Goal: Information Seeking & Learning: Learn about a topic

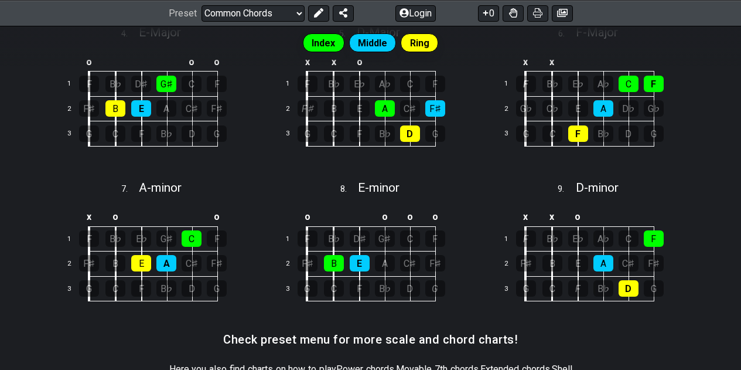
scroll to position [505, 0]
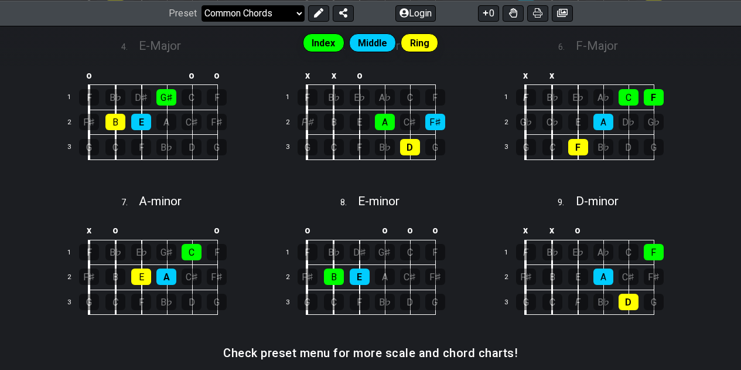
click at [283, 13] on select "Welcome to #fretflip! Initial Preset Custom Preset Minor Pentatonic Major Penta…" at bounding box center [252, 13] width 103 height 16
click at [201, 21] on select "Welcome to #fretflip! Initial Preset Custom Preset Minor Pentatonic Major Penta…" at bounding box center [252, 13] width 103 height 16
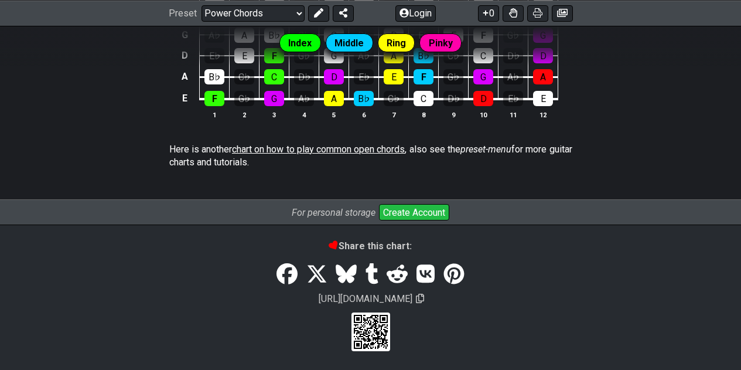
scroll to position [932, 0]
click at [342, 146] on span "chart on how to play common open chords" at bounding box center [318, 148] width 173 height 11
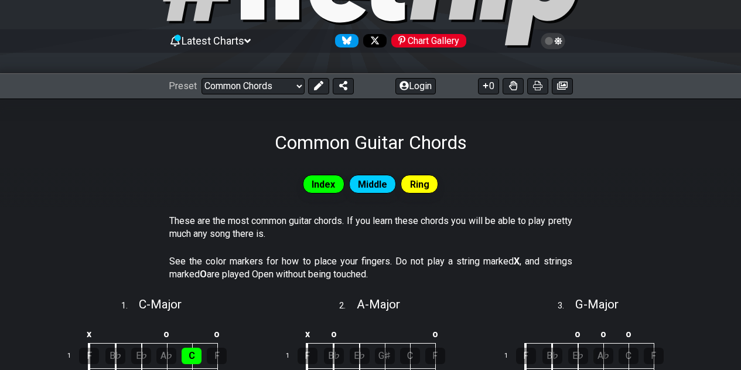
scroll to position [59, 0]
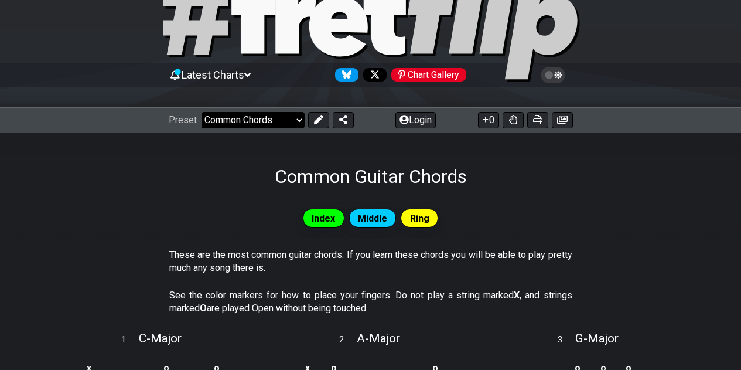
click at [278, 118] on select "Welcome to #fretflip! Initial Preset Custom Preset Minor Pentatonic Major Penta…" at bounding box center [252, 120] width 103 height 16
click at [201, 112] on select "Welcome to #fretflip! Initial Preset Custom Preset Minor Pentatonic Major Penta…" at bounding box center [252, 120] width 103 height 16
select select "/guitar-scales"
select select "C"
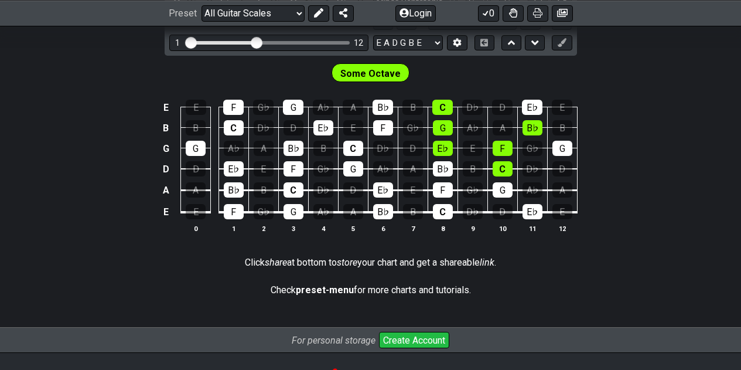
scroll to position [410, 0]
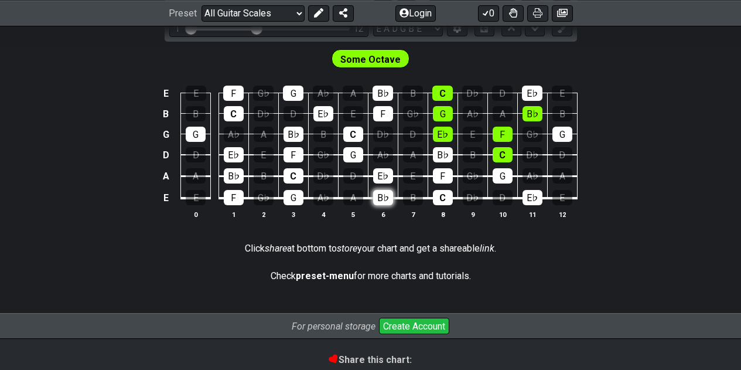
click at [381, 194] on div "B♭" at bounding box center [383, 197] width 20 height 15
click at [382, 196] on div "B♭" at bounding box center [383, 197] width 20 height 15
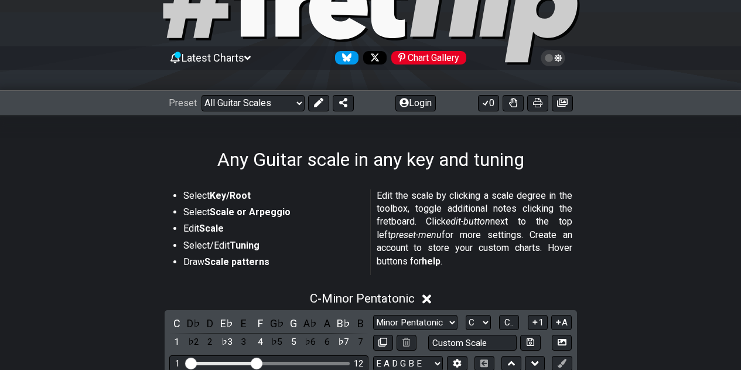
scroll to position [59, 0]
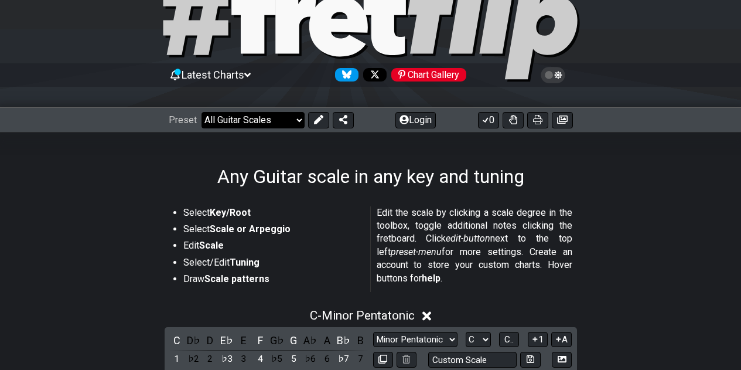
click at [283, 123] on select "Welcome to #fretflip! Initial Preset Custom Preset Minor Pentatonic Major Penta…" at bounding box center [252, 120] width 103 height 16
click at [201, 112] on select "Welcome to #fretflip! Initial Preset Custom Preset Minor Pentatonic Major Penta…" at bounding box center [252, 120] width 103 height 16
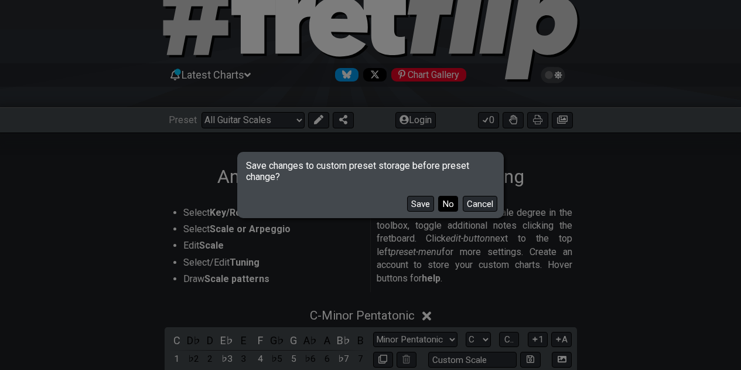
click at [450, 210] on button "No" at bounding box center [448, 204] width 20 height 16
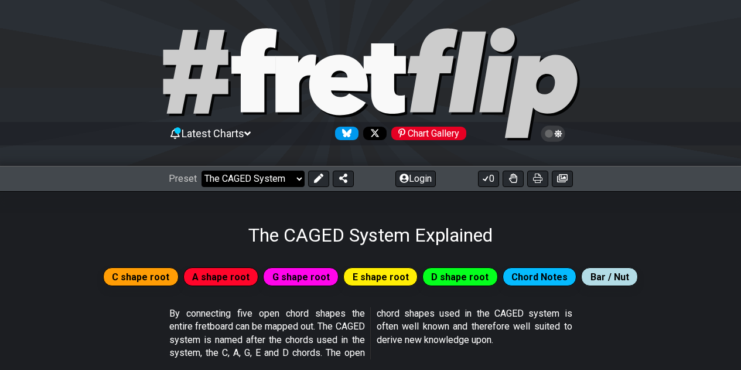
click at [283, 174] on select "Welcome to #fretflip! Initial Preset Custom Preset Minor Pentatonic Major Penta…" at bounding box center [252, 178] width 103 height 16
click at [201, 170] on select "Welcome to #fretflip! Initial Preset Custom Preset Minor Pentatonic Major Penta…" at bounding box center [252, 178] width 103 height 16
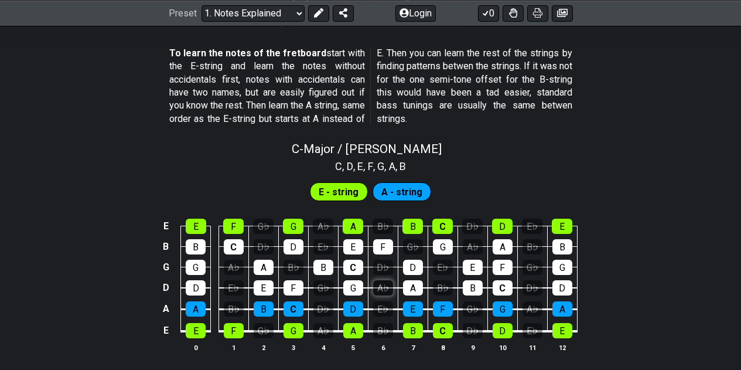
scroll to position [1054, 0]
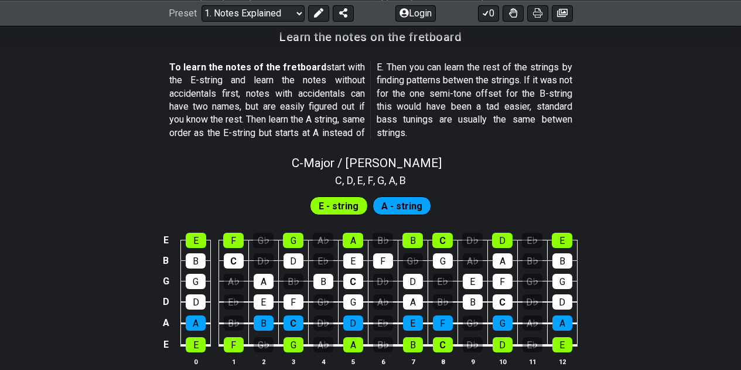
click at [344, 206] on span "E - string" at bounding box center [339, 205] width 40 height 17
click at [399, 204] on span "A - string" at bounding box center [401, 205] width 41 height 17
click at [353, 277] on div "C" at bounding box center [353, 281] width 20 height 15
click at [358, 281] on div "C" at bounding box center [353, 281] width 20 height 15
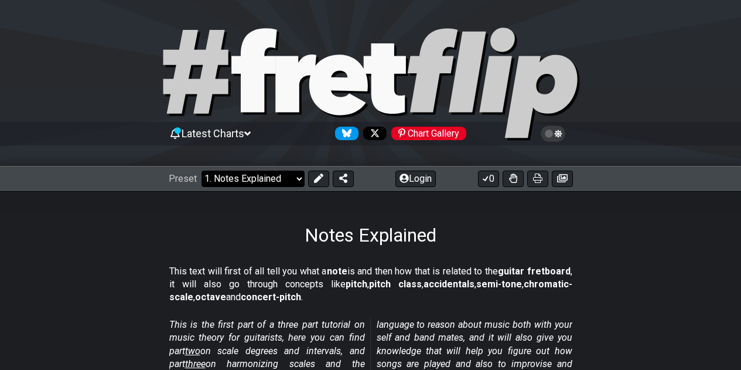
click at [282, 177] on select "Welcome to #fretflip! Initial Preset Custom Preset Minor Pentatonic Major Penta…" at bounding box center [252, 178] width 103 height 16
click at [282, 176] on select "Welcome to #fretflip! Initial Preset Custom Preset Minor Pentatonic Major Penta…" at bounding box center [252, 178] width 103 height 16
click at [201, 170] on select "Welcome to #fretflip! Initial Preset Custom Preset Minor Pentatonic Major Penta…" at bounding box center [252, 178] width 103 height 16
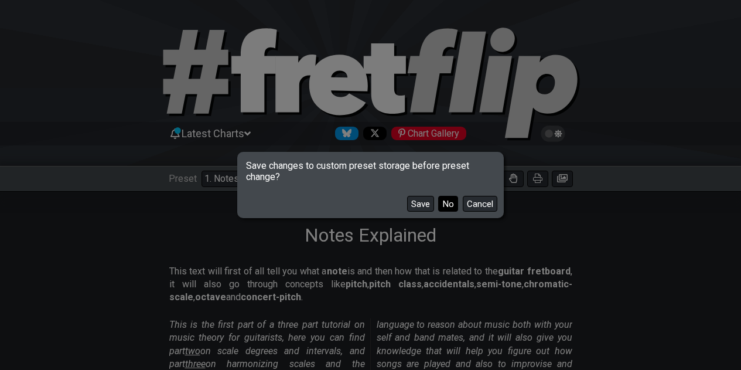
click at [441, 199] on button "No" at bounding box center [448, 204] width 20 height 16
select select "/major-pentatonic"
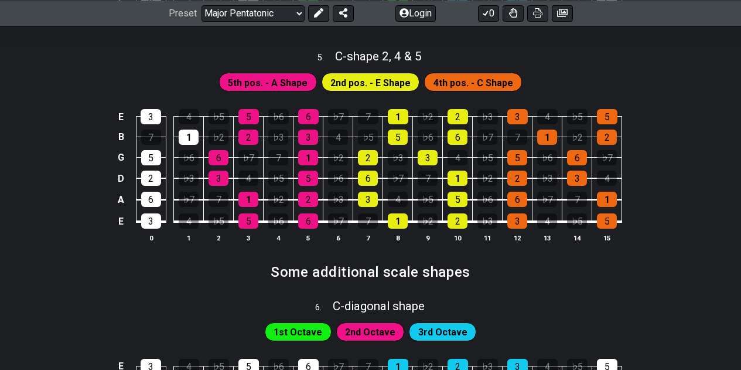
scroll to position [1380, 0]
